Goal: Navigation & Orientation: Find specific page/section

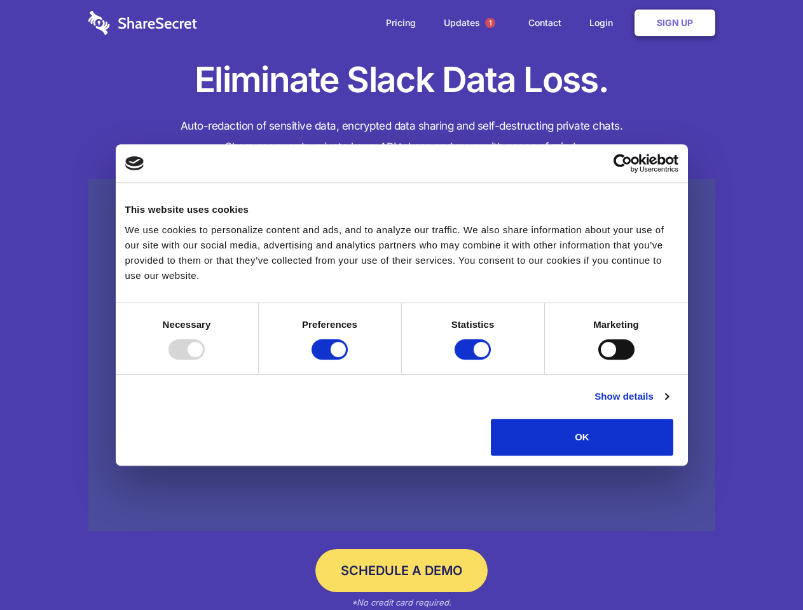
click at [205, 360] on div at bounding box center [186, 349] width 36 height 20
click at [348, 360] on input "Preferences" at bounding box center [329, 349] width 36 height 20
checkbox input "false"
click at [474, 360] on input "Statistics" at bounding box center [473, 349] width 36 height 20
checkbox input "false"
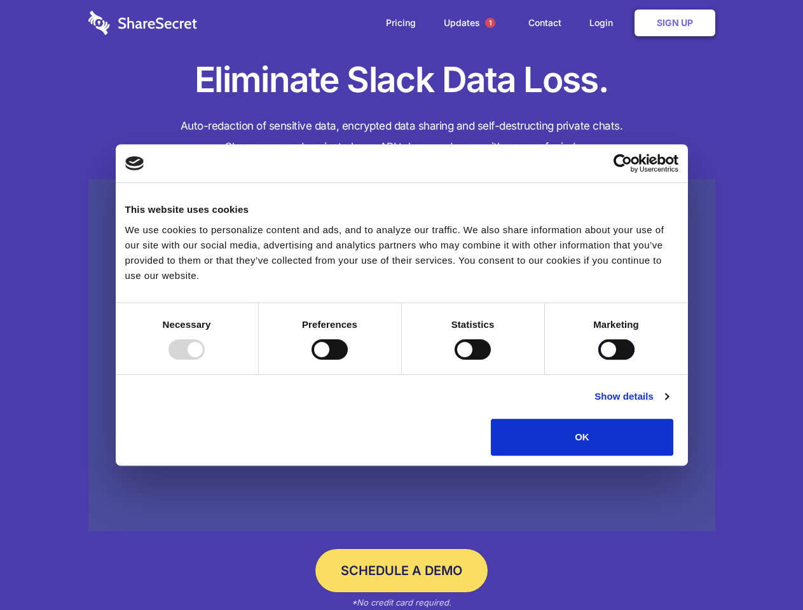
click at [598, 360] on input "Marketing" at bounding box center [616, 349] width 36 height 20
checkbox input "true"
click at [668, 404] on link "Show details" at bounding box center [631, 396] width 74 height 15
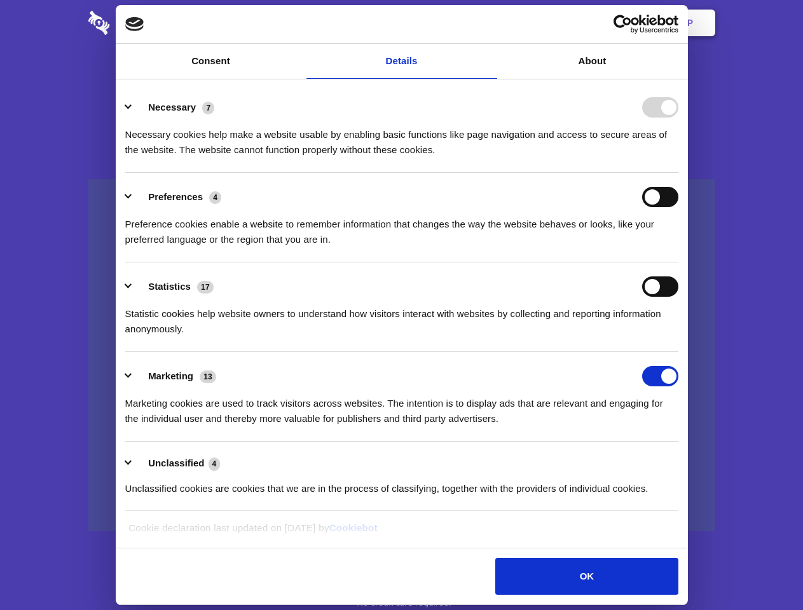
click at [678, 173] on li "Necessary 7 Necessary cookies help make a website usable by enabling basic func…" at bounding box center [401, 128] width 553 height 90
click at [489, 23] on span "1" at bounding box center [490, 23] width 10 height 10
